Goal: Download file/media

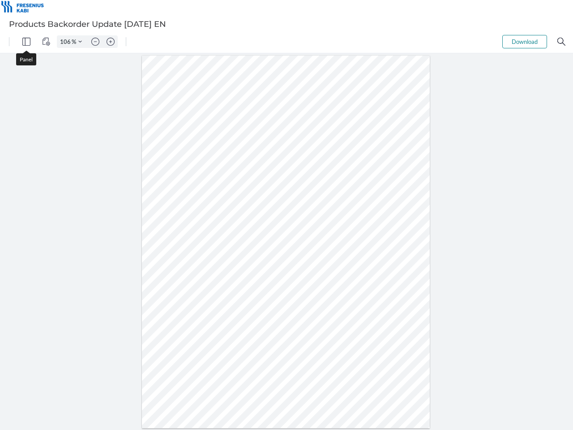
click at [26, 42] on img "Panel" at bounding box center [26, 42] width 8 height 8
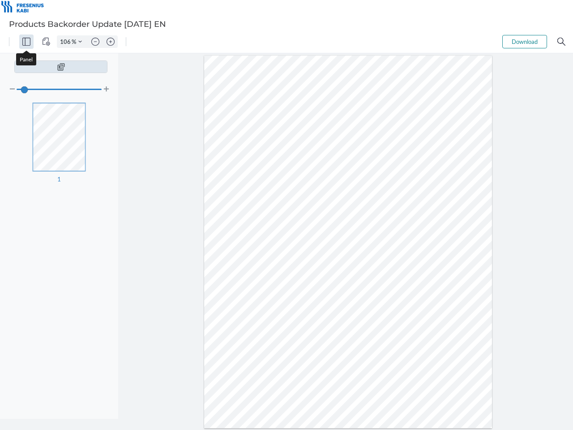
click at [46, 42] on img "View Controls" at bounding box center [46, 42] width 8 height 8
click at [67, 42] on input "106" at bounding box center [64, 42] width 14 height 8
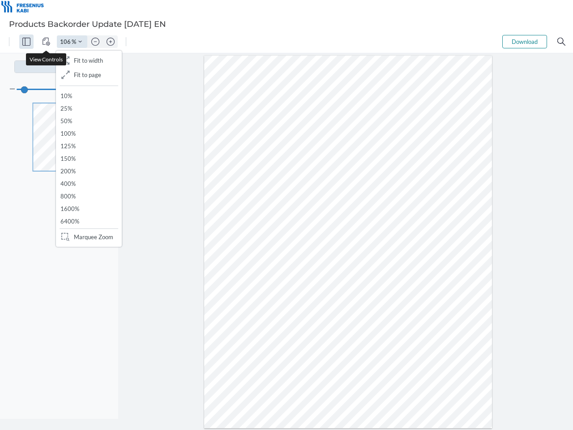
click at [80, 42] on img "Zoom Controls" at bounding box center [80, 42] width 4 height 4
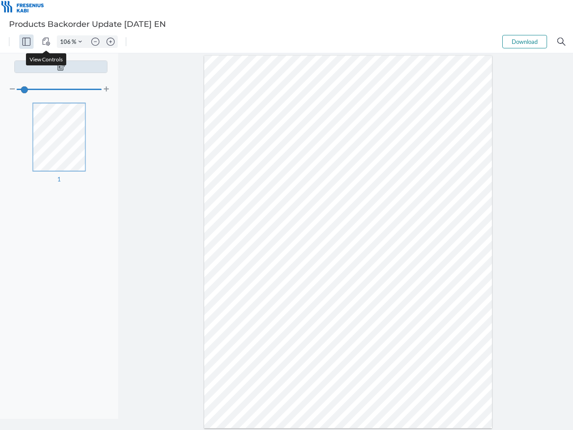
click at [95, 42] on img "Zoom out" at bounding box center [95, 42] width 8 height 8
click at [111, 42] on img "Zoom in" at bounding box center [111, 42] width 8 height 8
type input "106"
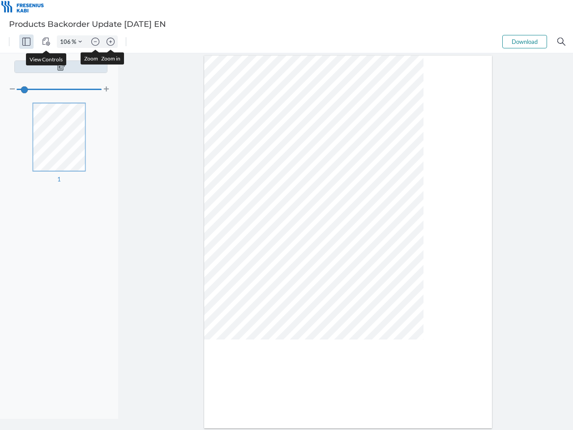
click at [524, 42] on button "Download" at bounding box center [524, 41] width 45 height 13
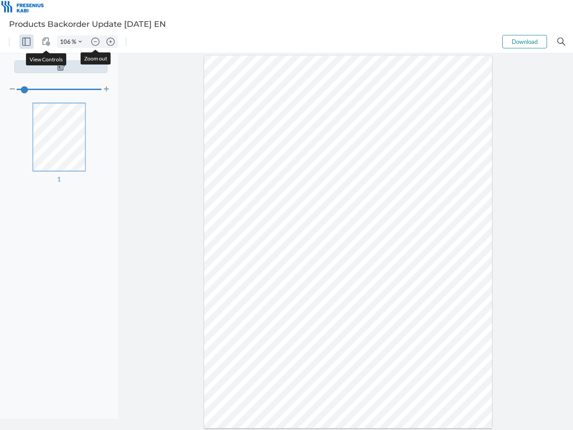
click at [561, 42] on img "Search" at bounding box center [561, 42] width 8 height 8
